Goal: Transaction & Acquisition: Purchase product/service

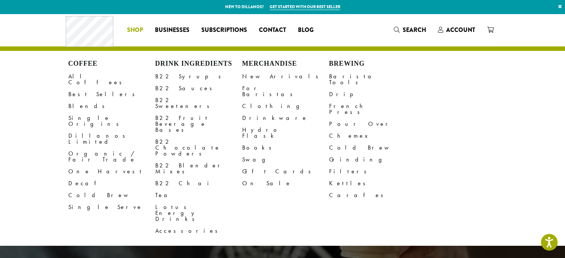
click at [135, 30] on span "Shop" at bounding box center [135, 30] width 16 height 9
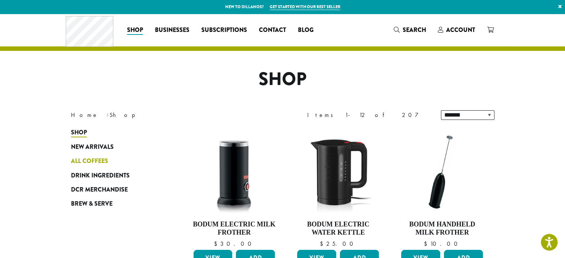
click at [95, 162] on span "All Coffees" at bounding box center [89, 161] width 37 height 9
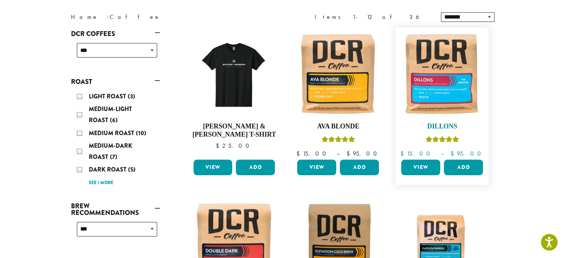
scroll to position [112, 0]
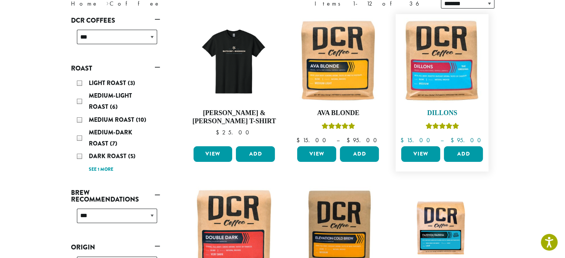
click at [449, 80] on img at bounding box center [442, 60] width 85 height 85
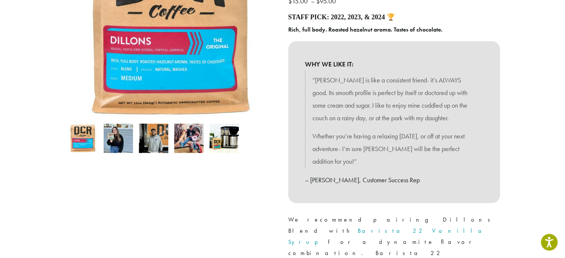
scroll to position [297, 0]
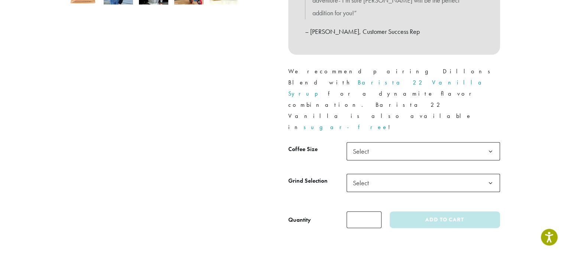
click at [405, 142] on span "Select" at bounding box center [423, 151] width 153 height 18
click at [389, 174] on span "Select" at bounding box center [423, 183] width 153 height 18
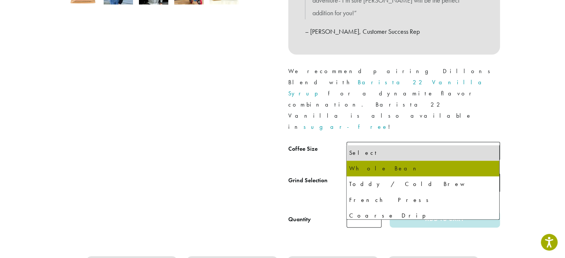
select select "**********"
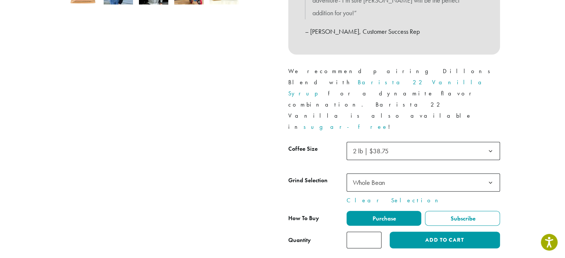
scroll to position [372, 0]
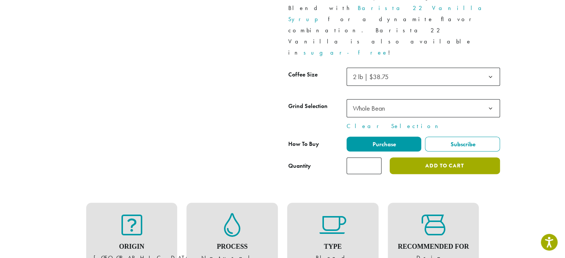
click at [421, 158] on button "Add to cart" at bounding box center [445, 166] width 110 height 17
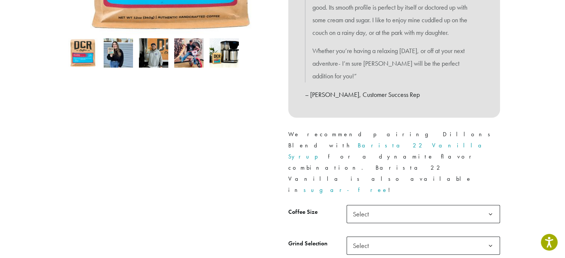
scroll to position [335, 0]
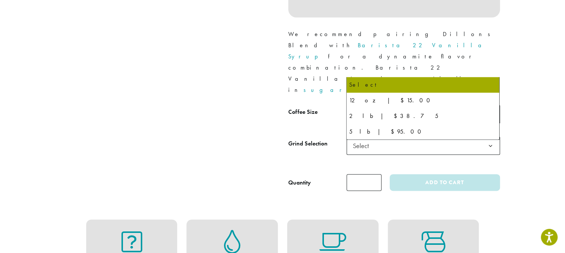
click at [433, 105] on span "Select" at bounding box center [423, 114] width 153 height 18
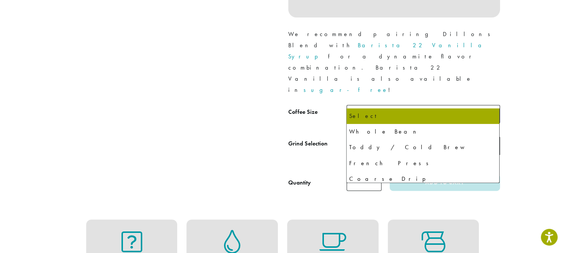
click at [416, 136] on span "Select" at bounding box center [423, 145] width 153 height 18
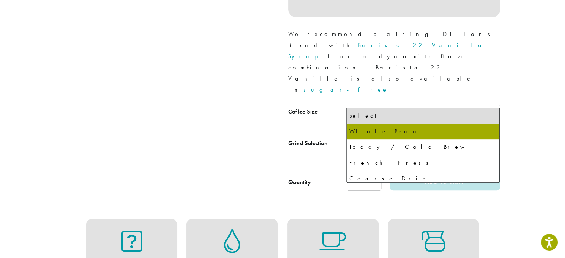
select select "**********"
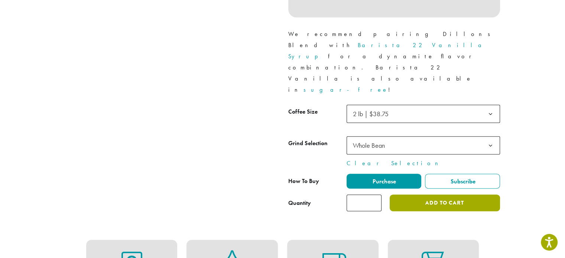
click at [439, 195] on button "Add to cart" at bounding box center [445, 203] width 110 height 17
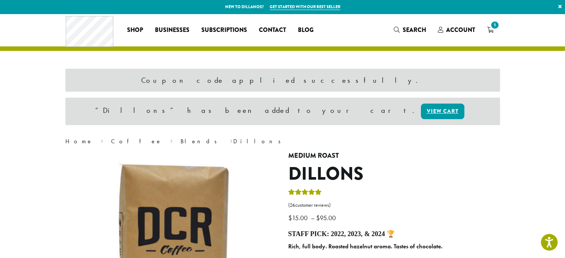
click at [493, 26] on span "1" at bounding box center [495, 25] width 10 height 10
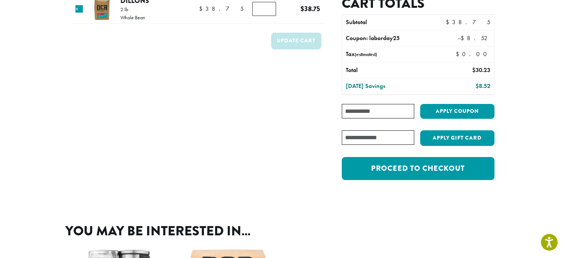
scroll to position [112, 0]
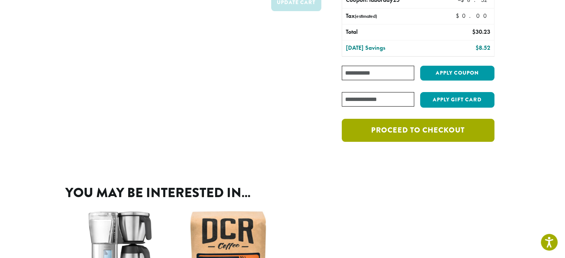
click at [420, 129] on link "Proceed to checkout" at bounding box center [418, 130] width 152 height 23
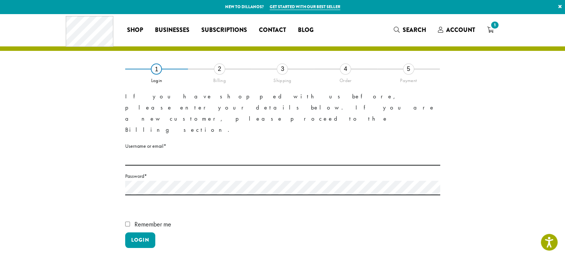
click at [151, 258] on link "Lost your password?" at bounding box center [150, 262] width 51 height 9
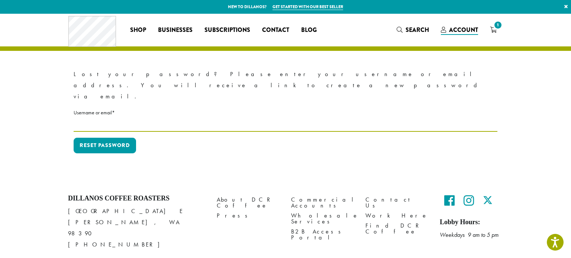
click at [139, 117] on input "Username or email * Required" at bounding box center [286, 124] width 424 height 14
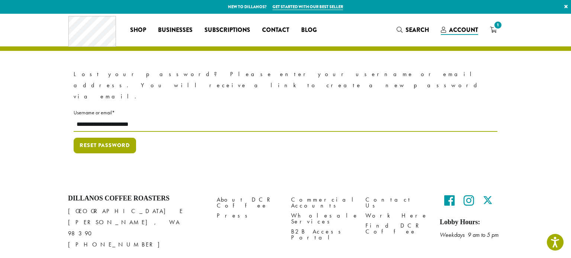
type input "**********"
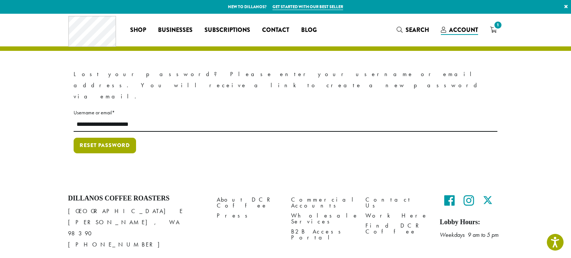
click at [107, 138] on button "Reset password" at bounding box center [105, 146] width 62 height 16
